Goal: Transaction & Acquisition: Purchase product/service

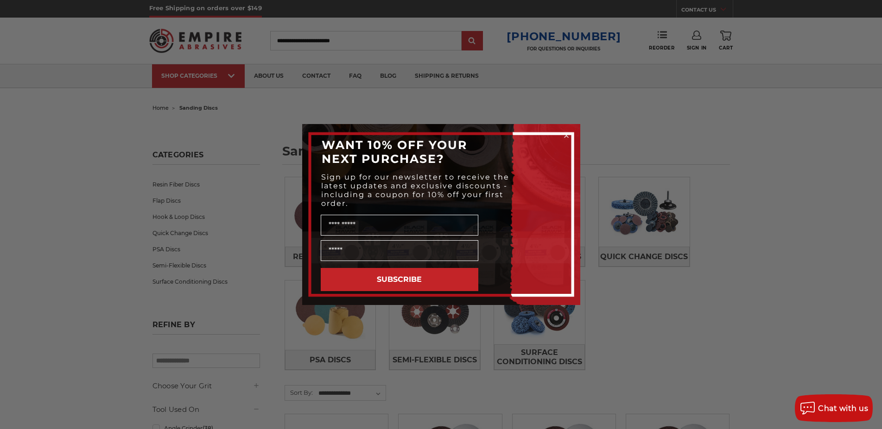
click at [636, 210] on div "Close dialog WANT 10% OFF YOUR NEXT PURCHASE? Sign up for our newsletter to rec…" at bounding box center [441, 214] width 882 height 429
click at [565, 135] on icon "Close dialog" at bounding box center [566, 136] width 4 height 4
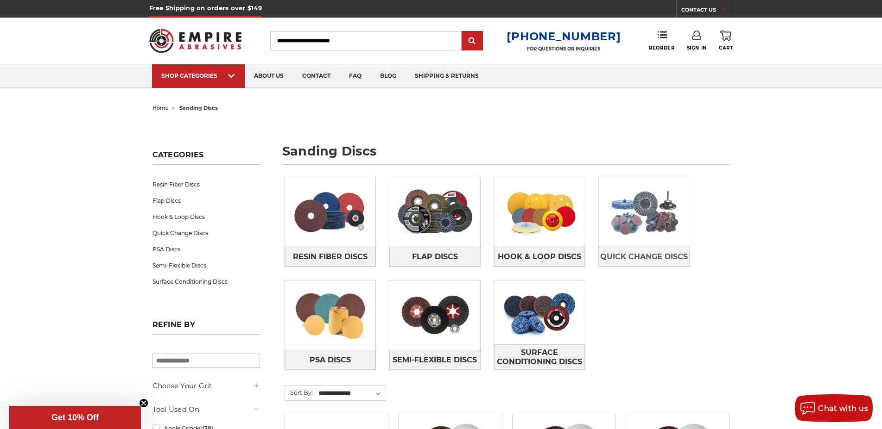
click at [657, 208] on img at bounding box center [644, 212] width 91 height 64
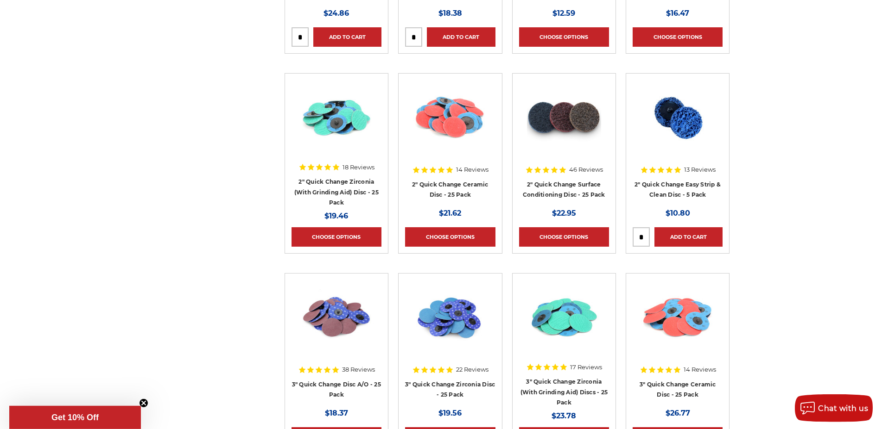
scroll to position [756, 0]
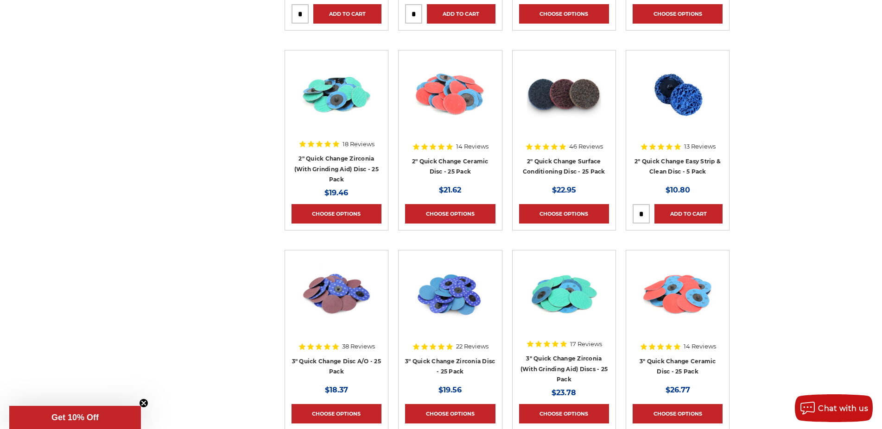
click at [360, 287] on img at bounding box center [336, 294] width 74 height 74
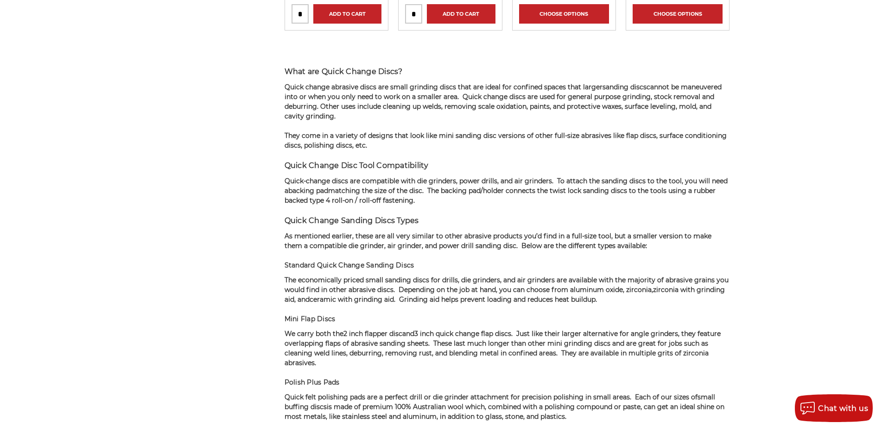
scroll to position [756, 0]
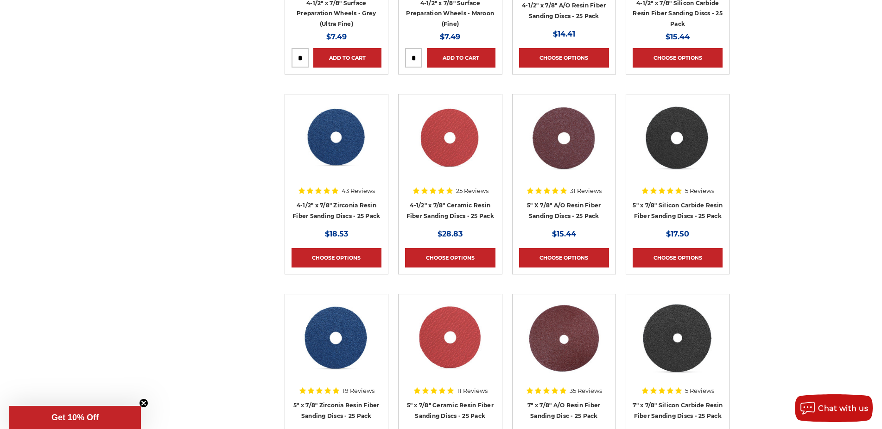
scroll to position [945, 0]
